Goal: Transaction & Acquisition: Download file/media

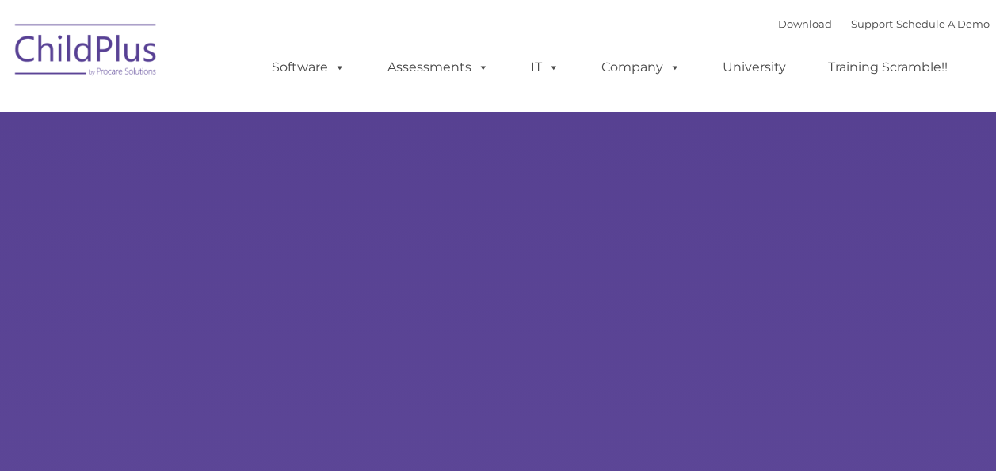
select select "MEDIUM"
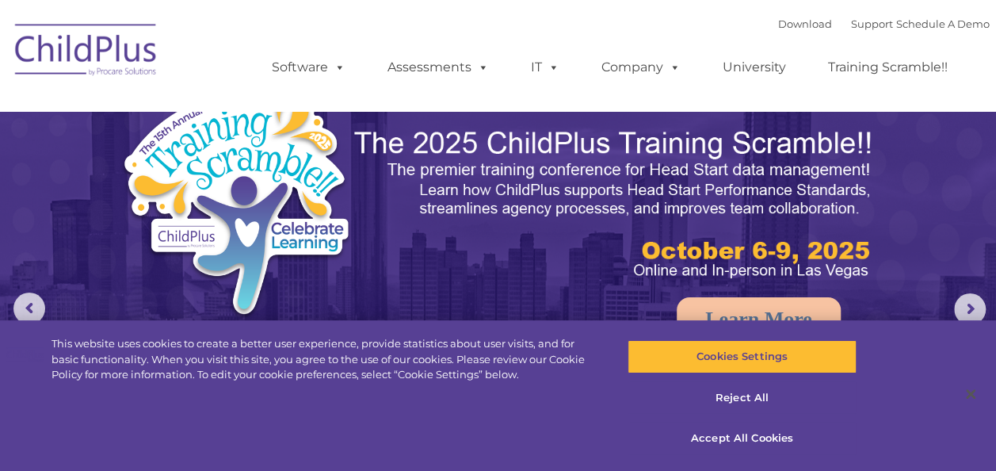
click at [43, 54] on img at bounding box center [86, 52] width 158 height 79
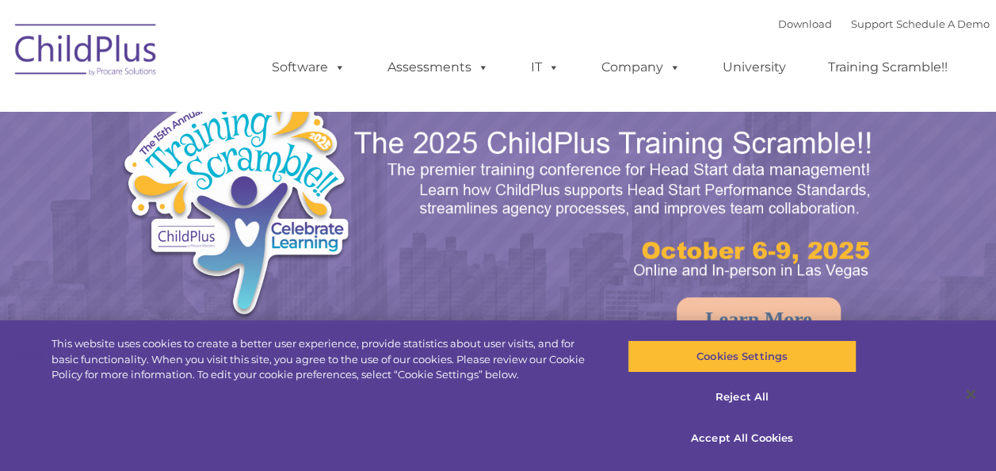
select select "MEDIUM"
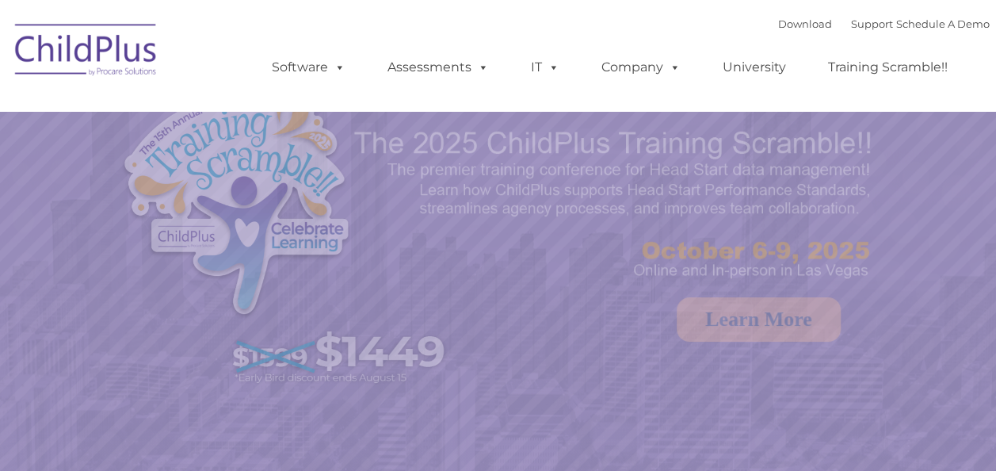
select select "MEDIUM"
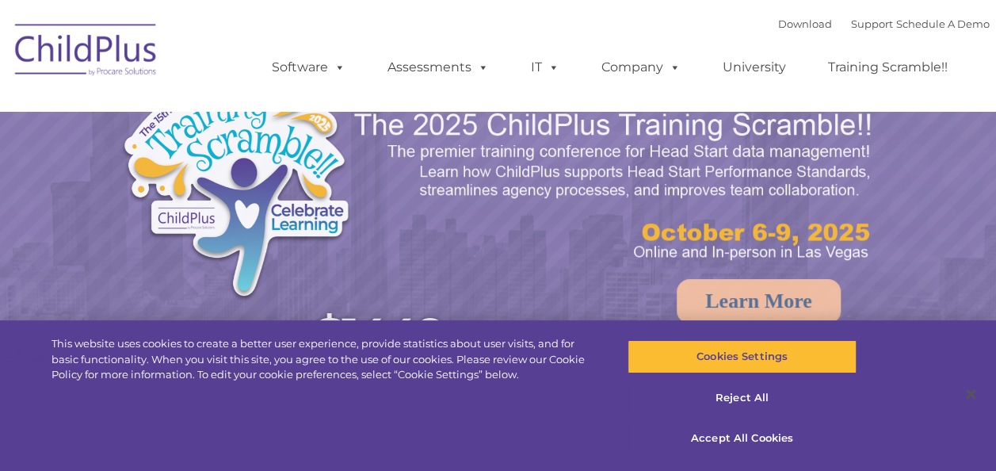
select select "MEDIUM"
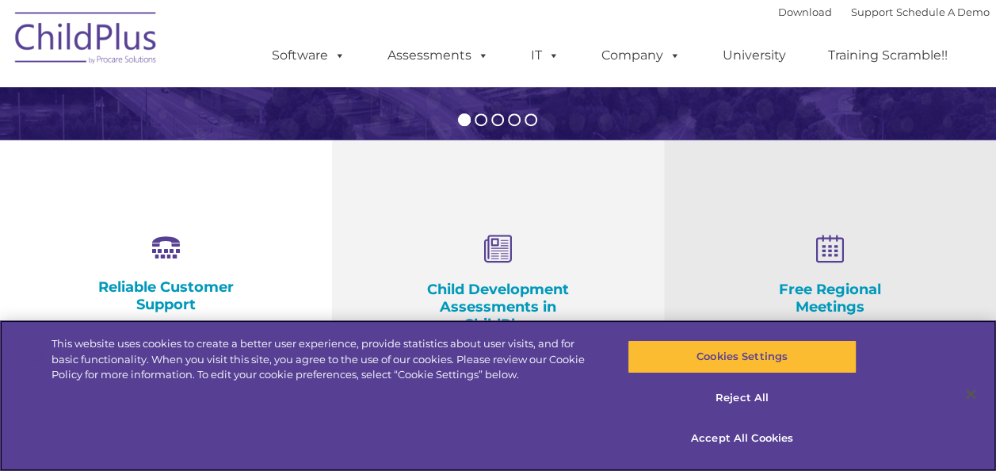
scroll to position [488, 0]
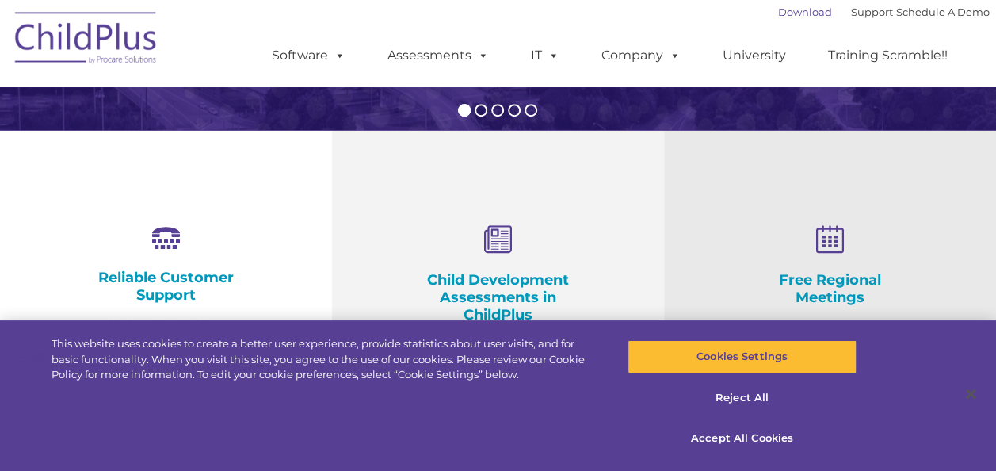
click at [778, 10] on link "Download" at bounding box center [805, 12] width 54 height 13
